Goal: Task Accomplishment & Management: Manage account settings

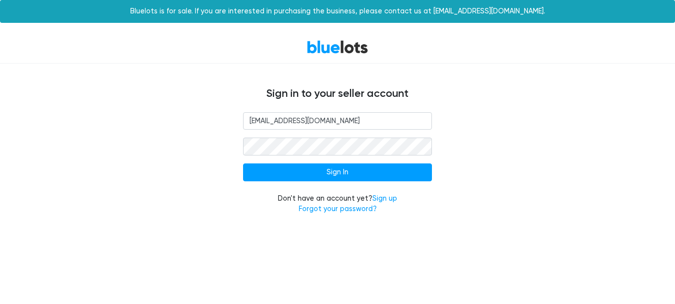
click at [328, 170] on input "Sign In" at bounding box center [337, 172] width 189 height 18
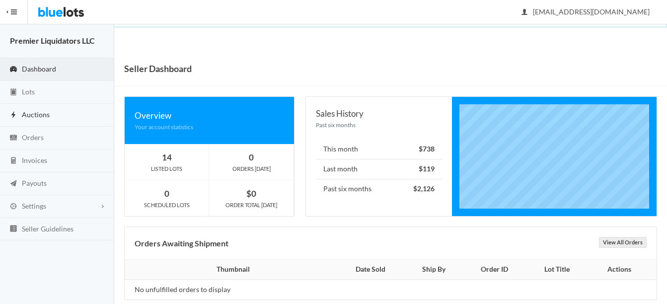
click at [35, 110] on span "Auctions" at bounding box center [36, 114] width 28 height 8
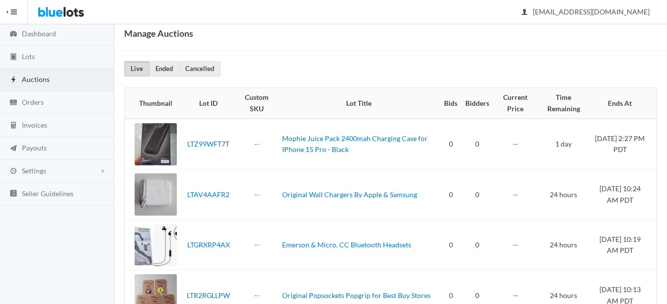
scroll to position [26, 0]
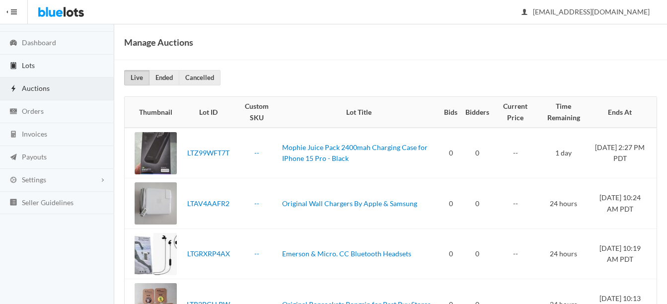
click at [26, 65] on span "Lots" at bounding box center [28, 65] width 13 height 8
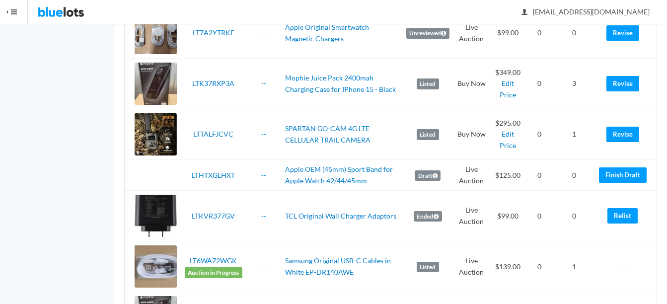
scroll to position [1043, 0]
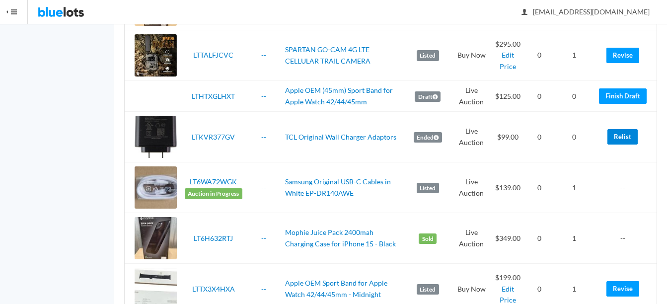
drag, startPoint x: 630, startPoint y: 136, endPoint x: 411, endPoint y: 63, distance: 230.8
click at [630, 136] on link "Relist" at bounding box center [623, 136] width 30 height 15
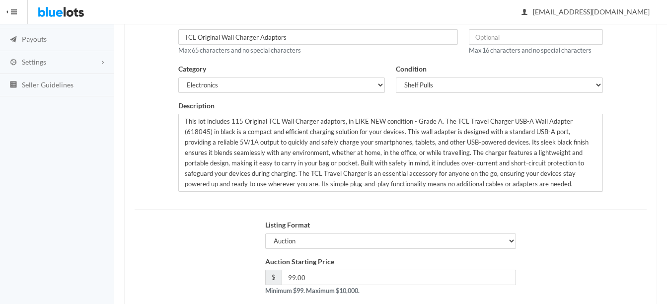
scroll to position [149, 0]
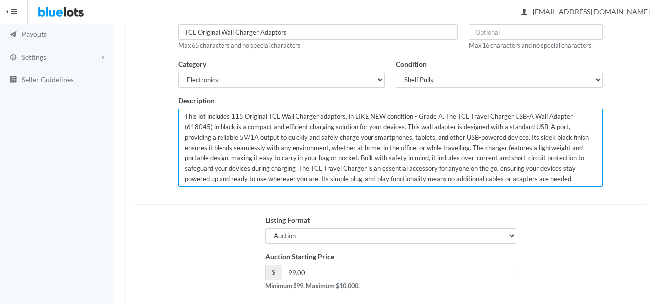
click at [240, 115] on textarea "This lot includes 115 Original TCL Wall Charger adaptors, in LIKE NEW condition…" at bounding box center [390, 148] width 425 height 78
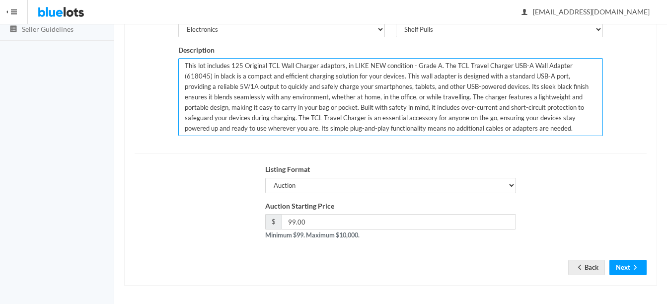
scroll to position [202, 0]
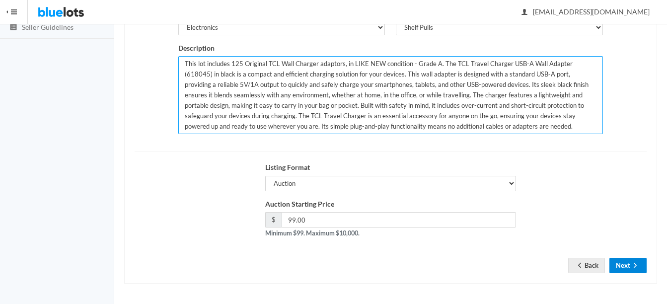
type textarea "This lot includes 125 Original TCL Wall Charger adaptors, in LIKE NEW condition…"
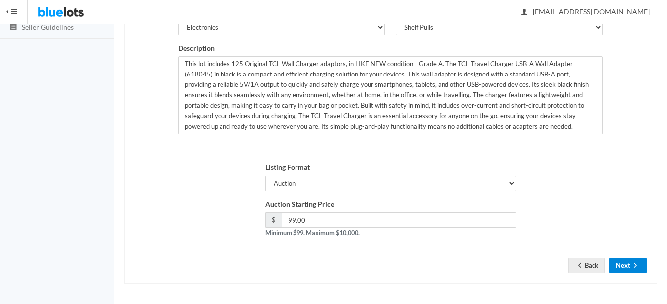
click at [629, 261] on button "Next" at bounding box center [628, 265] width 37 height 15
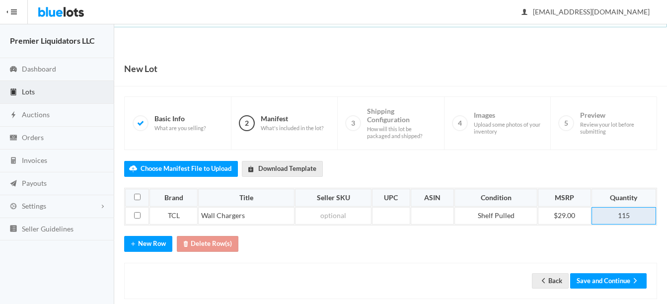
click at [637, 215] on td "115" at bounding box center [624, 216] width 65 height 18
click at [607, 281] on button "Save and Continue" at bounding box center [608, 280] width 76 height 15
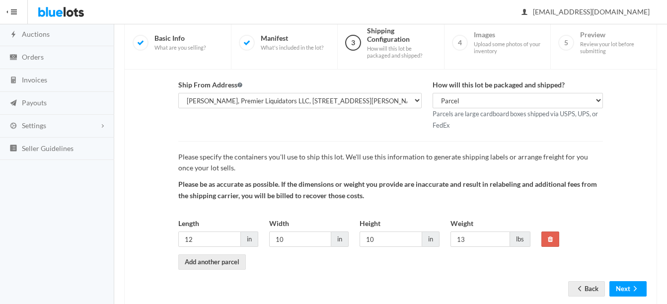
scroll to position [104, 0]
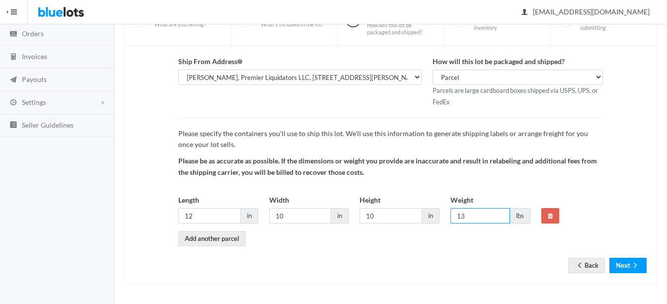
click at [475, 216] on input "13" at bounding box center [481, 215] width 60 height 15
type input "13"
click at [638, 267] on icon "arrow forward" at bounding box center [635, 265] width 10 height 8
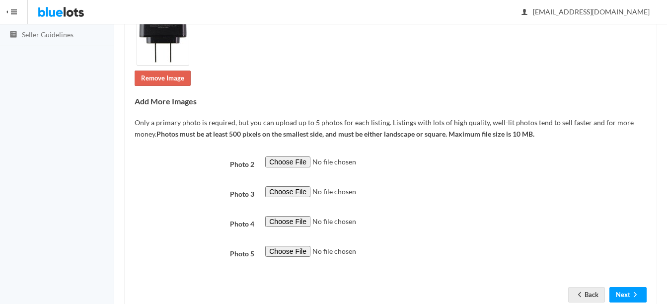
scroll to position [224, 0]
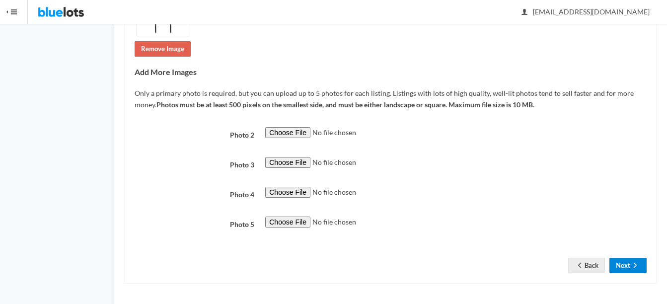
click at [626, 261] on button "Next" at bounding box center [628, 265] width 37 height 15
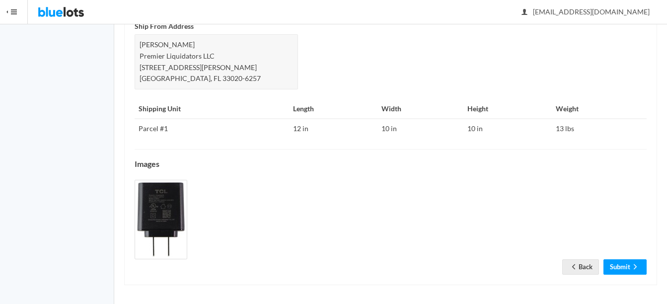
scroll to position [494, 0]
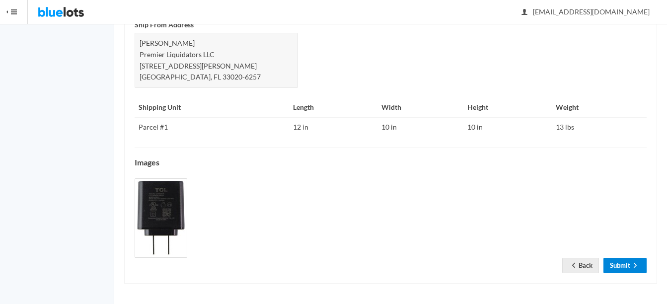
click at [625, 265] on link "Submit" at bounding box center [625, 265] width 43 height 15
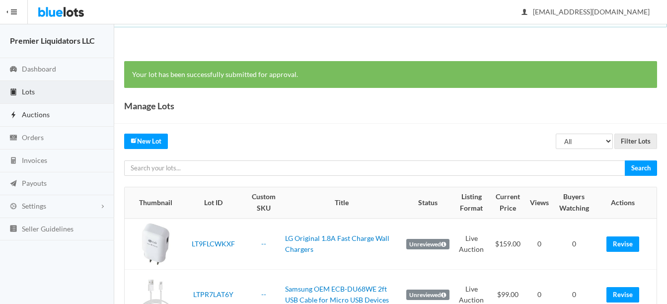
click at [31, 113] on span "Auctions" at bounding box center [36, 114] width 28 height 8
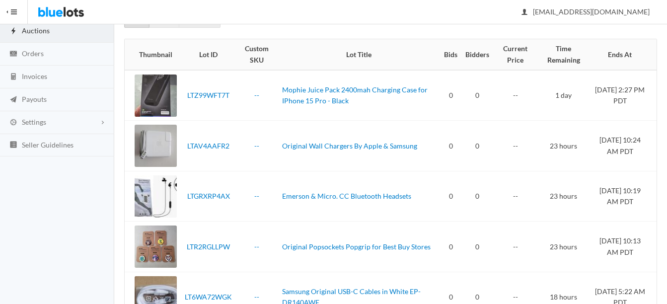
scroll to position [76, 0]
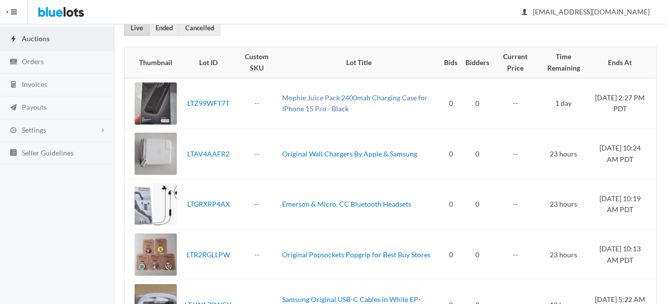
click at [298, 97] on link "Mophie Juice Pack 2400mah Charging Case for IPhone 15 Pro - Black" at bounding box center [355, 103] width 146 height 20
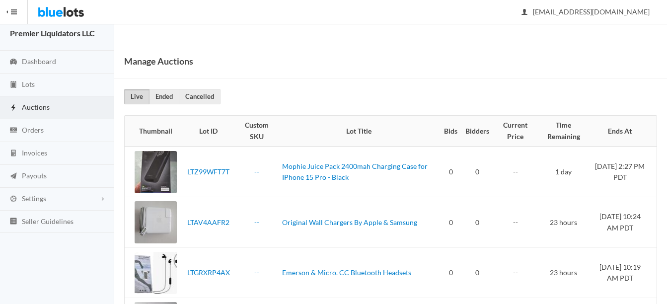
scroll to position [0, 0]
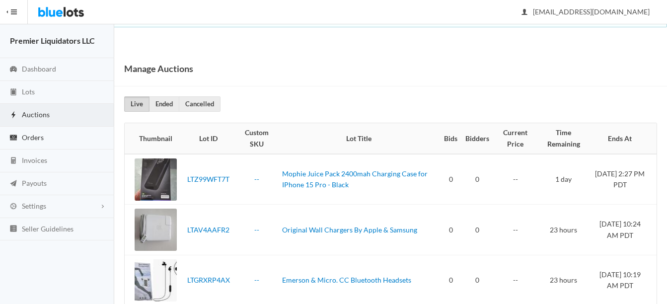
click at [26, 137] on span "Orders" at bounding box center [33, 137] width 22 height 8
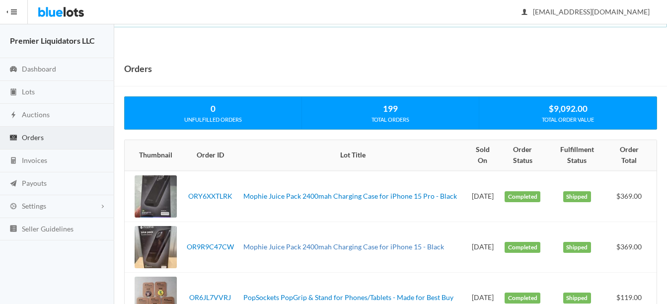
click at [284, 249] on link "Mophie Juice Pack 2400mah Charging Case for iPhone 15 - Black" at bounding box center [343, 246] width 201 height 8
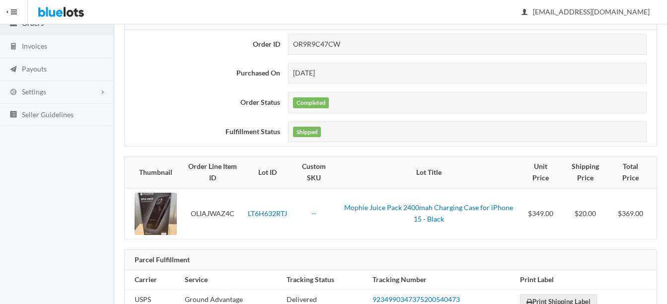
scroll to position [144, 0]
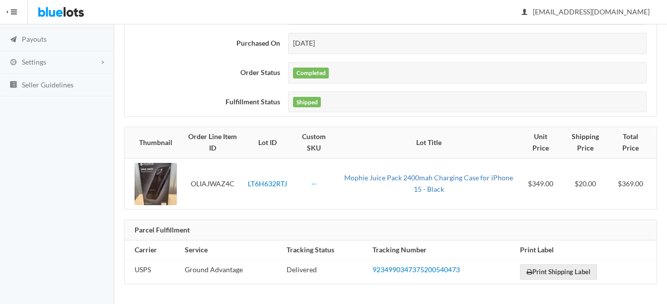
click at [396, 178] on link "Mophie Juice Pack 2400mah Charging Case for iPhone 15 - Black" at bounding box center [428, 183] width 169 height 20
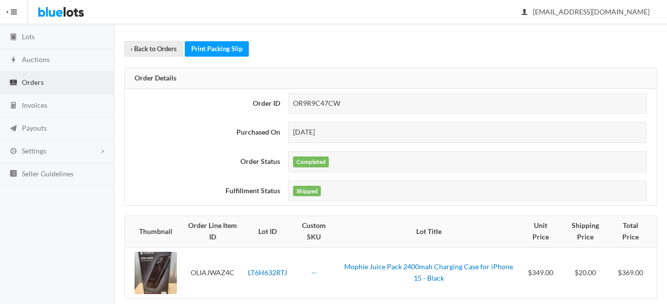
scroll to position [0, 0]
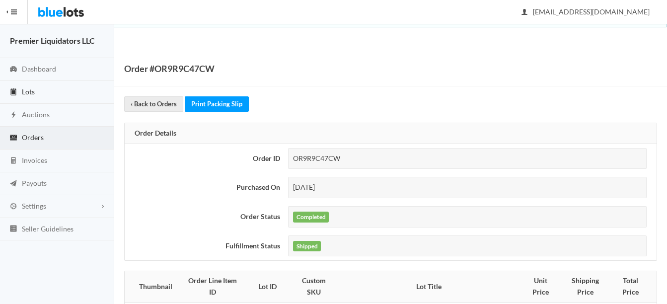
click at [25, 92] on span "Lots" at bounding box center [28, 91] width 13 height 8
